Goal: Navigation & Orientation: Find specific page/section

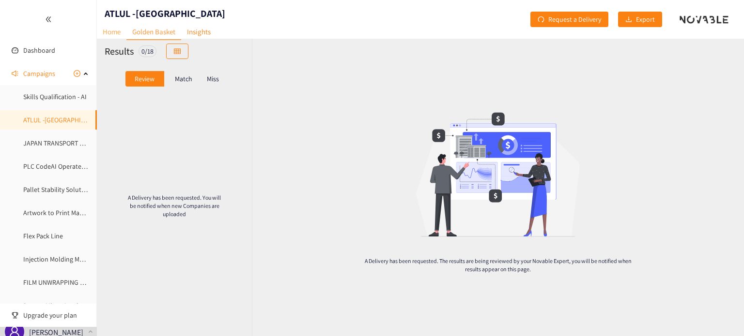
click at [121, 32] on link "Home" at bounding box center [112, 31] width 30 height 15
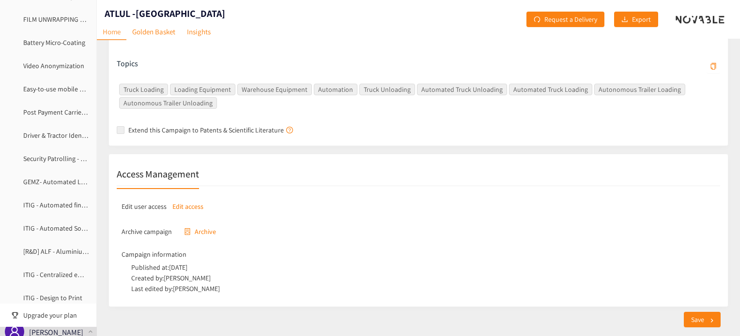
scroll to position [215, 0]
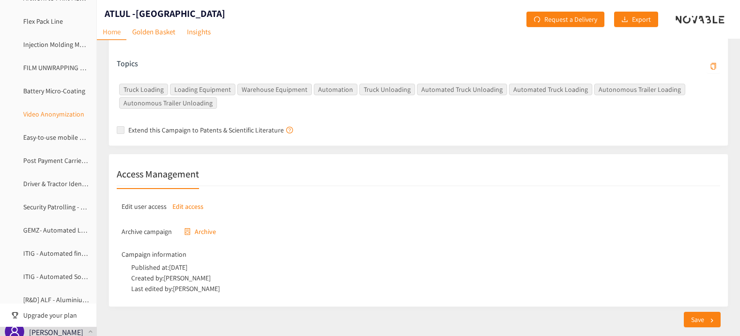
click at [54, 116] on link "Video Anonymization" at bounding box center [53, 114] width 61 height 9
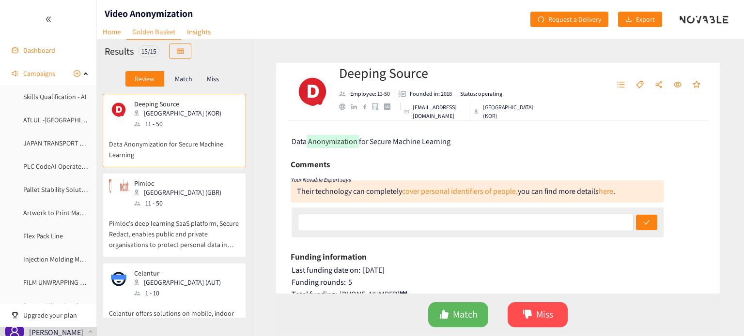
click at [44, 53] on link "Dashboard" at bounding box center [39, 50] width 32 height 9
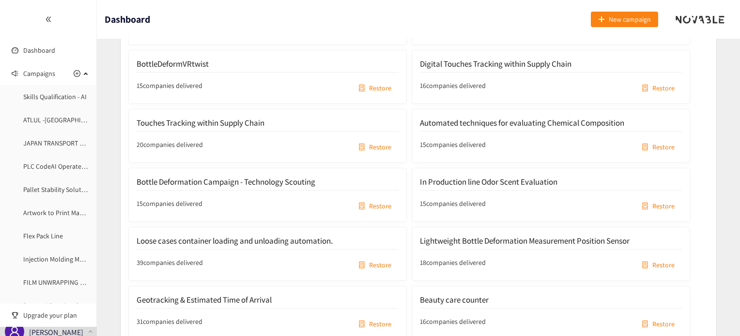
scroll to position [5543, 0]
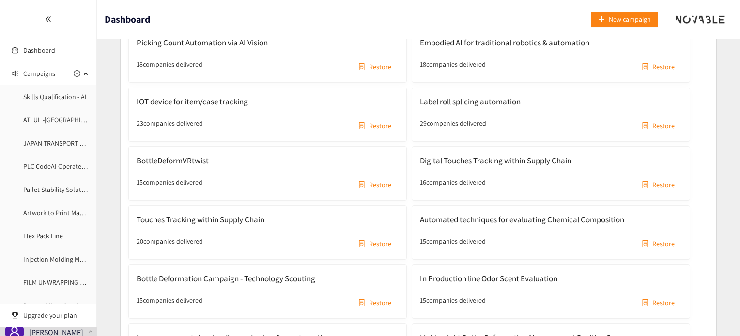
click at [378, 239] on span "Restore" at bounding box center [380, 244] width 22 height 11
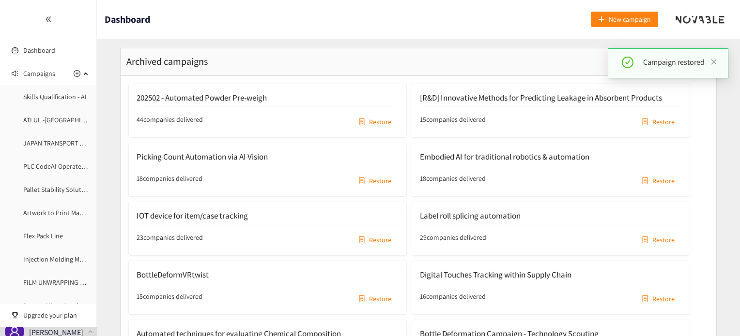
click at [660, 294] on span "Restore" at bounding box center [663, 299] width 22 height 11
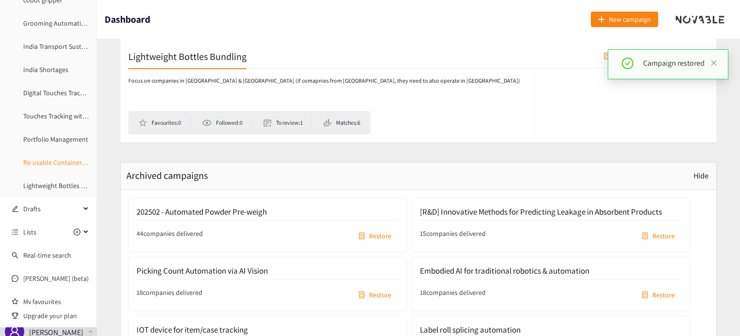
scroll to position [987, 0]
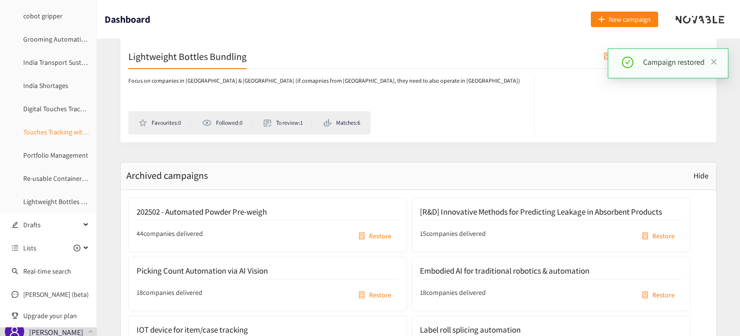
click at [39, 132] on link "Touches Tracking within Supply Chain" at bounding box center [76, 132] width 107 height 9
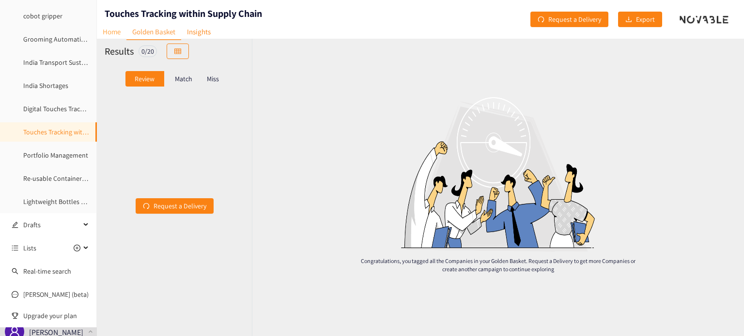
click at [108, 30] on link "Home" at bounding box center [112, 31] width 30 height 15
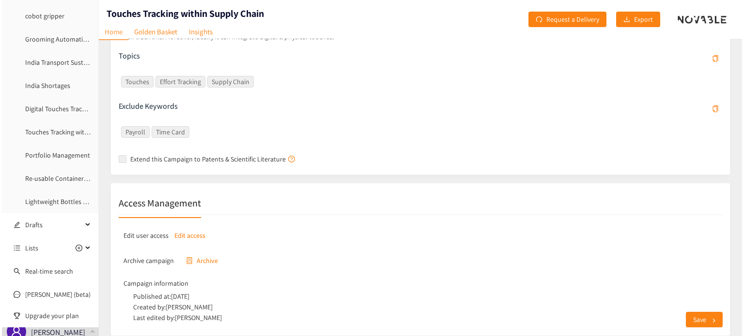
scroll to position [279, 0]
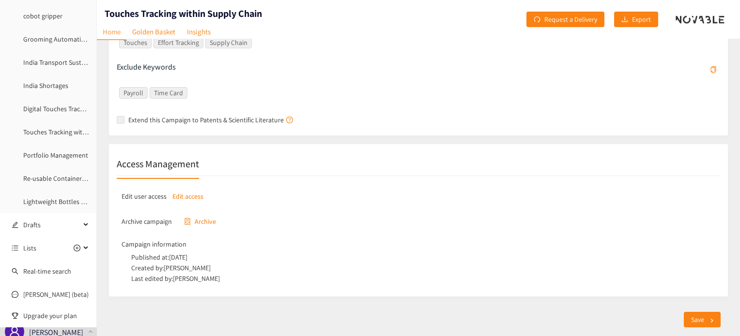
click at [189, 196] on p "Edit access" at bounding box center [187, 196] width 31 height 11
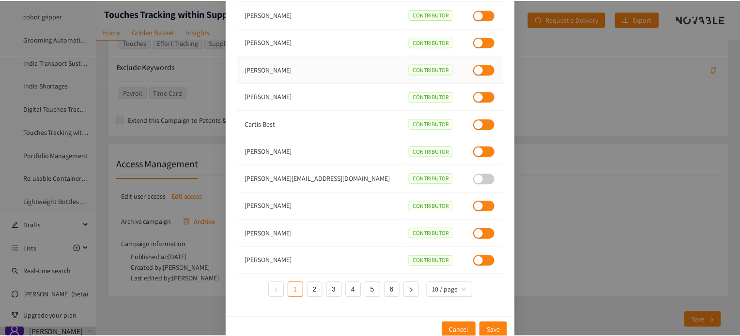
scroll to position [69, 0]
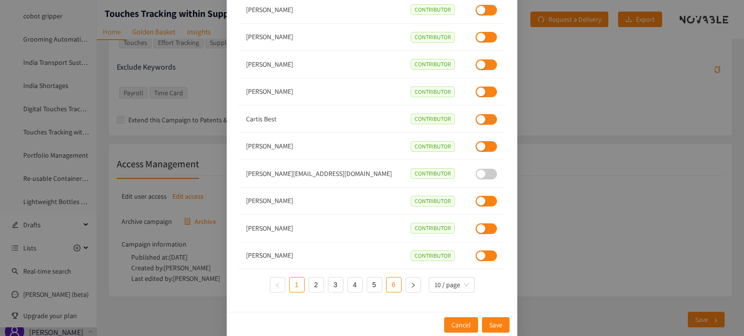
click at [396, 286] on link "6" at bounding box center [393, 285] width 15 height 15
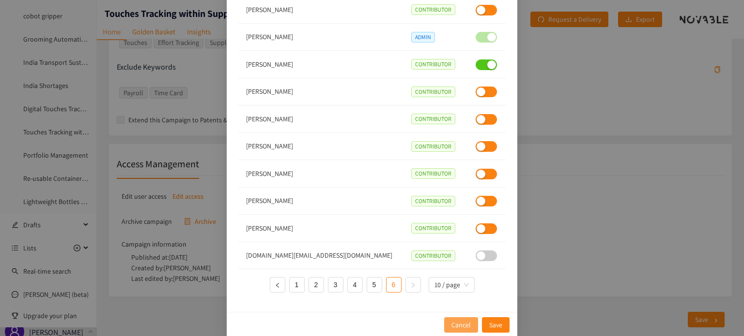
click at [451, 318] on button "Cancel" at bounding box center [461, 325] width 34 height 15
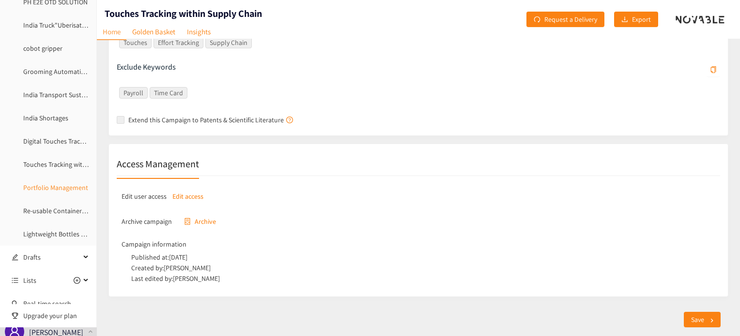
scroll to position [939, 0]
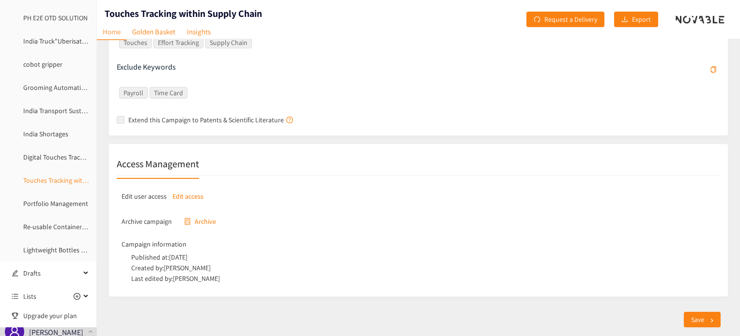
click at [51, 181] on link "Touches Tracking within Supply Chain" at bounding box center [76, 180] width 107 height 9
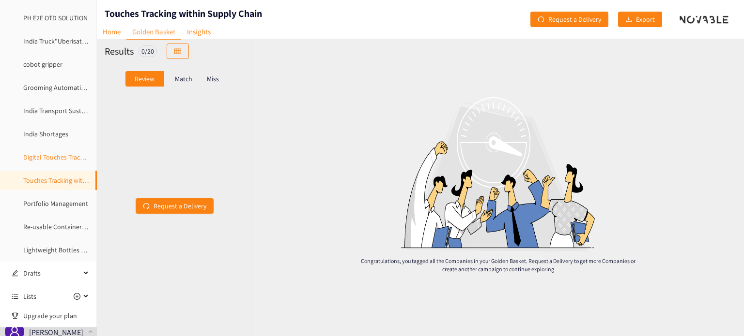
click at [45, 160] on link "Digital Touches Tracking within Supply Chain" at bounding box center [86, 157] width 127 height 9
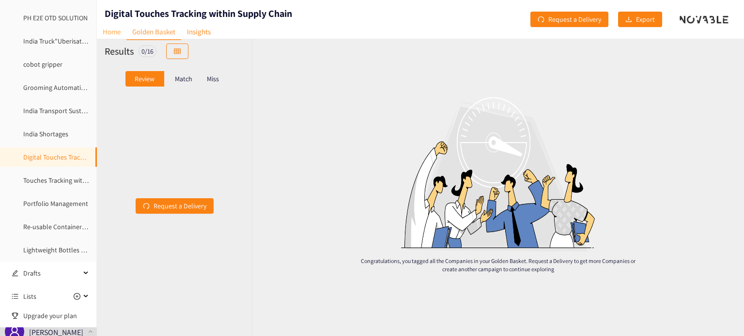
click at [114, 36] on link "Home" at bounding box center [112, 31] width 30 height 15
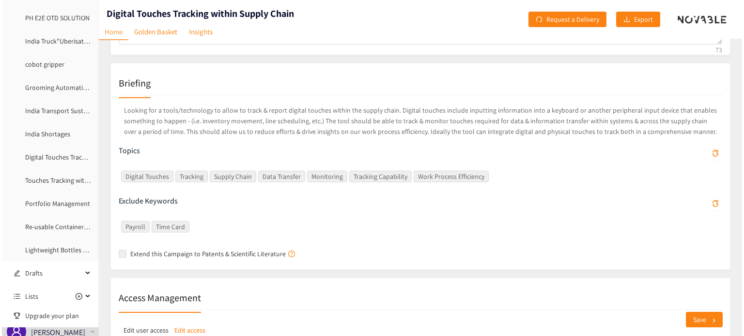
scroll to position [279, 0]
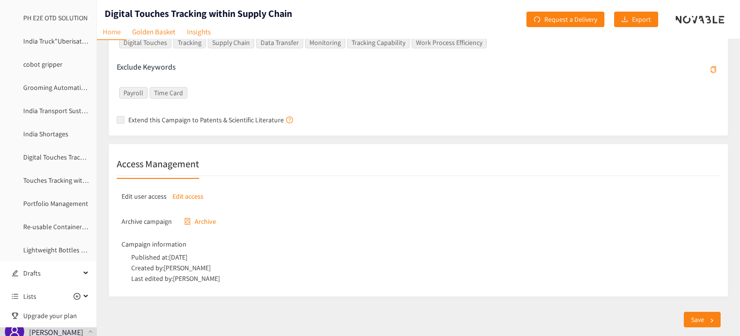
click at [185, 195] on p "Edit access" at bounding box center [187, 196] width 31 height 11
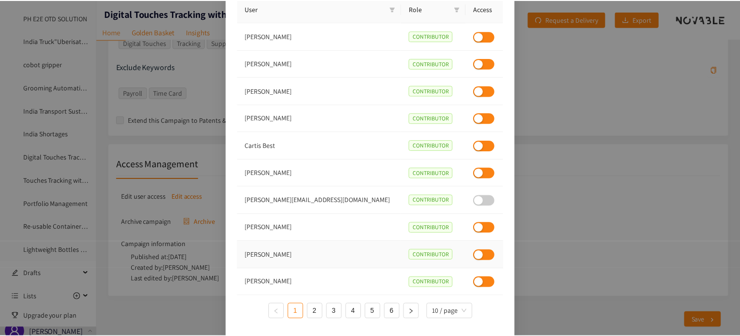
scroll to position [69, 0]
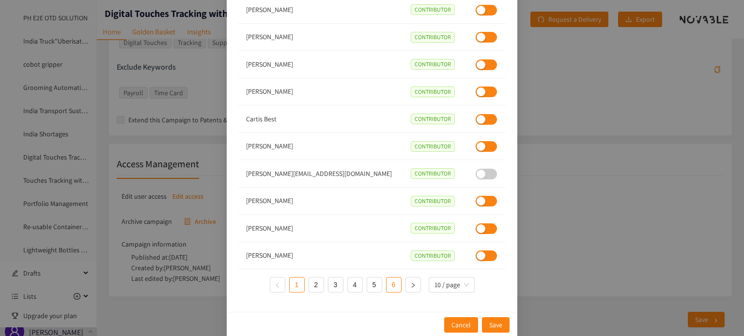
click at [396, 284] on link "6" at bounding box center [393, 285] width 15 height 15
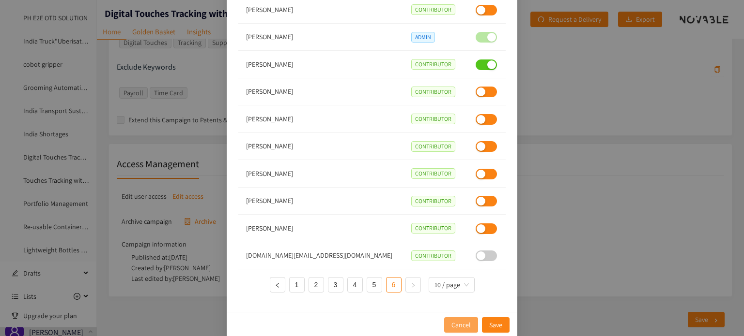
click at [461, 325] on span "Cancel" at bounding box center [460, 325] width 19 height 11
